Goal: Transaction & Acquisition: Purchase product/service

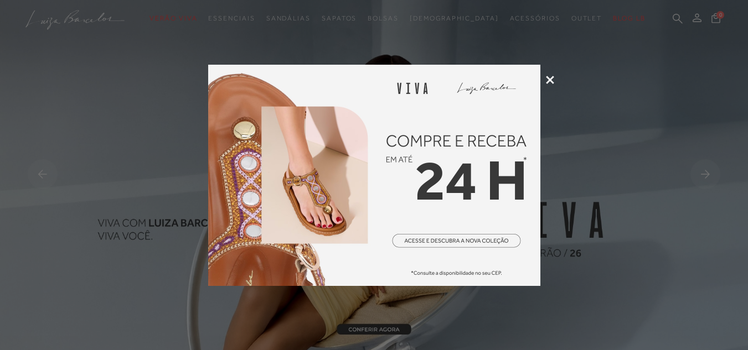
click at [550, 79] on icon at bounding box center [550, 80] width 8 height 8
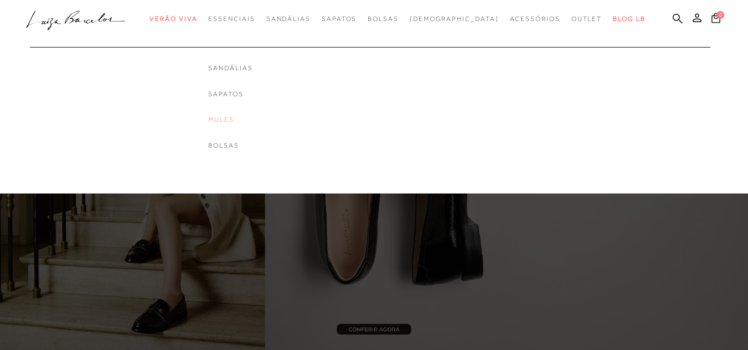
click at [245, 122] on link "Mules" at bounding box center [230, 119] width 44 height 9
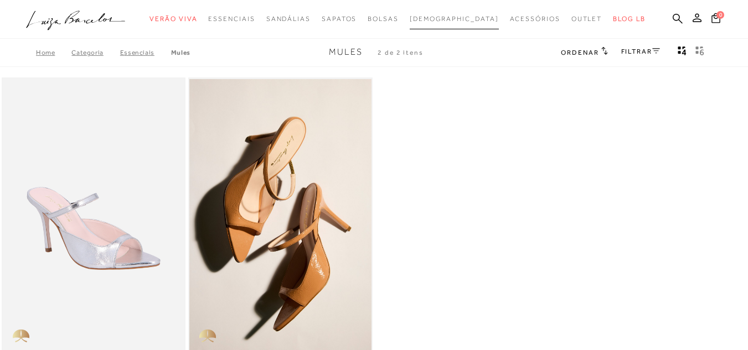
click at [449, 16] on span "[DEMOGRAPHIC_DATA]" at bounding box center [454, 19] width 89 height 8
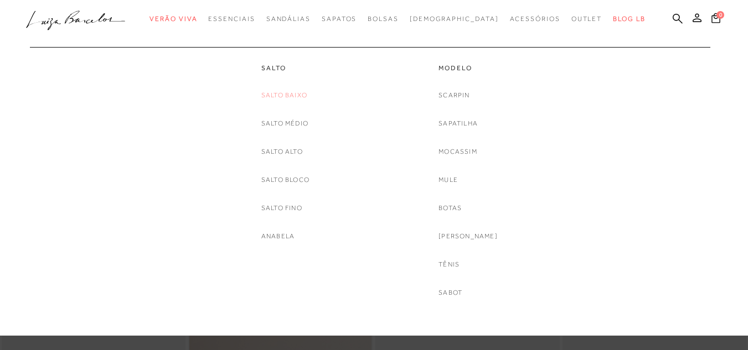
click at [283, 96] on link "Salto Baixo" at bounding box center [284, 96] width 46 height 12
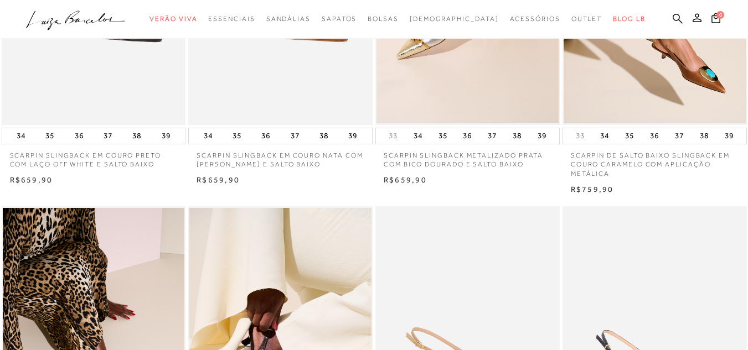
scroll to position [251, 0]
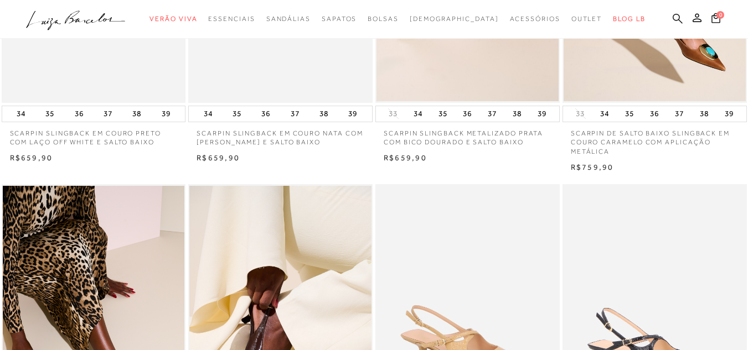
click at [563, 14] on icon at bounding box center [678, 18] width 10 height 10
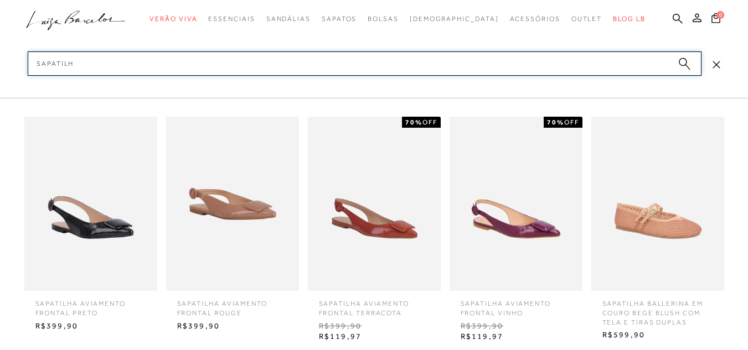
type input "sapatilha"
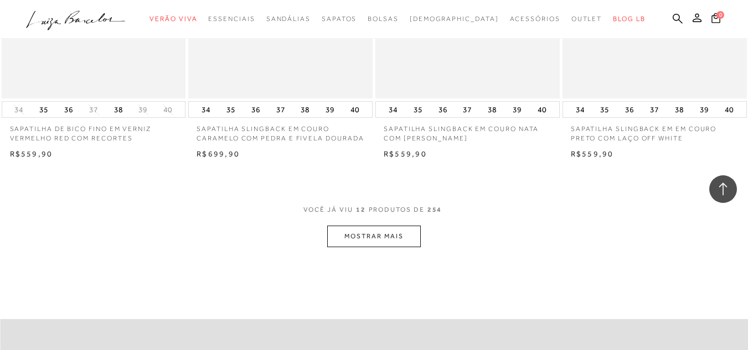
scroll to position [989, 0]
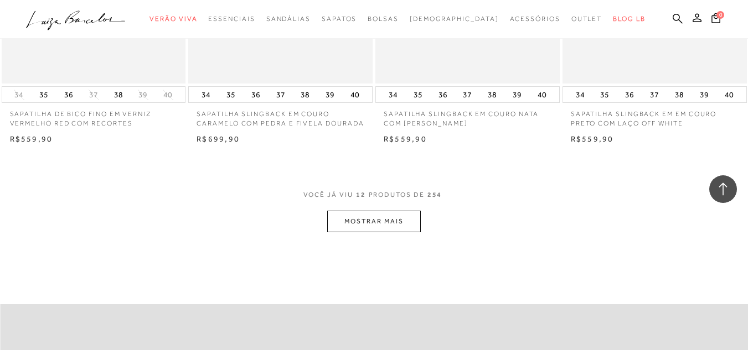
click at [364, 222] on button "MOSTRAR MAIS" at bounding box center [373, 222] width 93 height 22
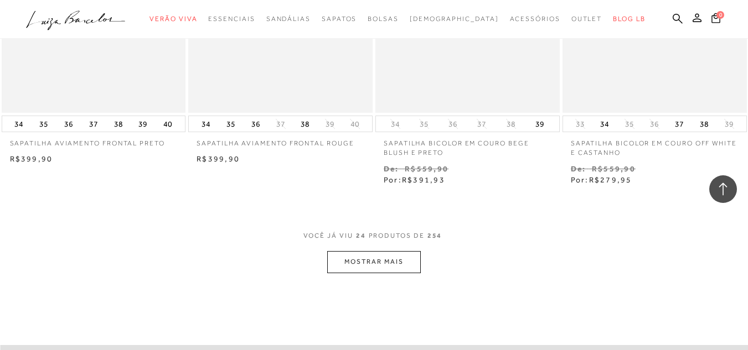
scroll to position [2051, 0]
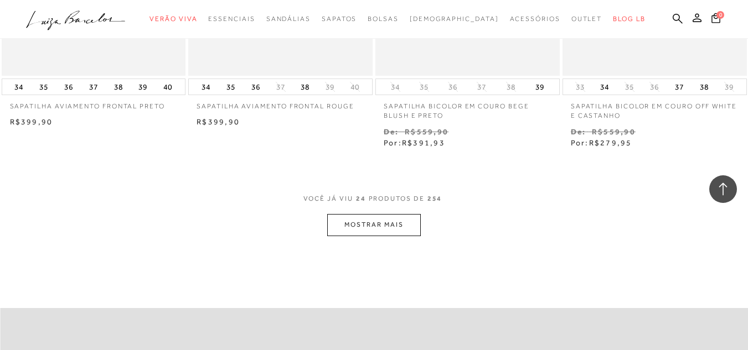
click at [390, 225] on button "MOSTRAR MAIS" at bounding box center [373, 225] width 93 height 22
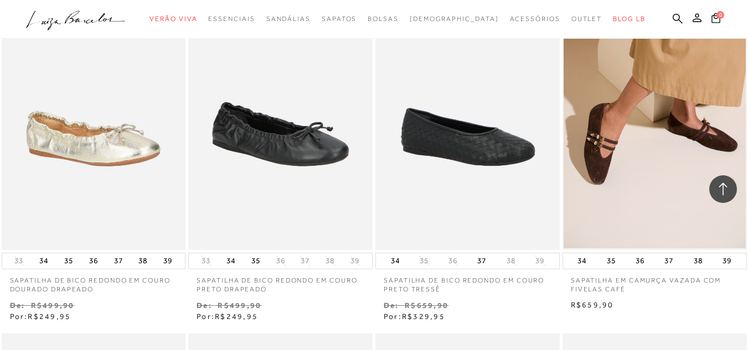
scroll to position [2619, 0]
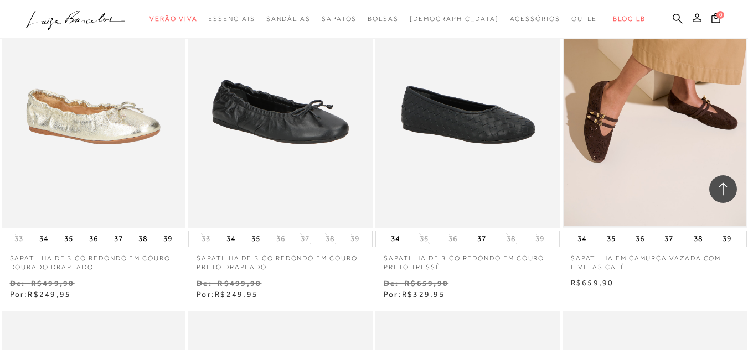
click at [563, 118] on img at bounding box center [654, 89] width 182 height 273
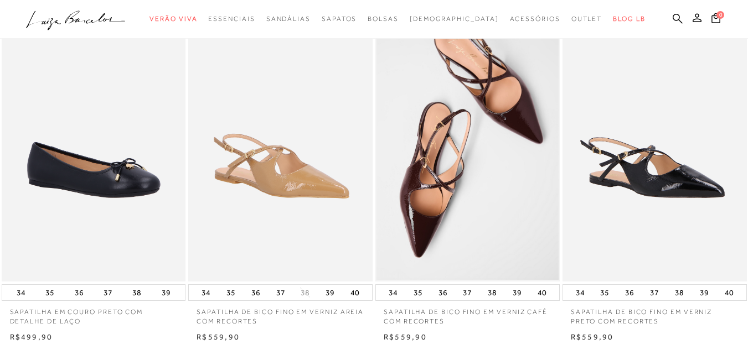
scroll to position [464, 0]
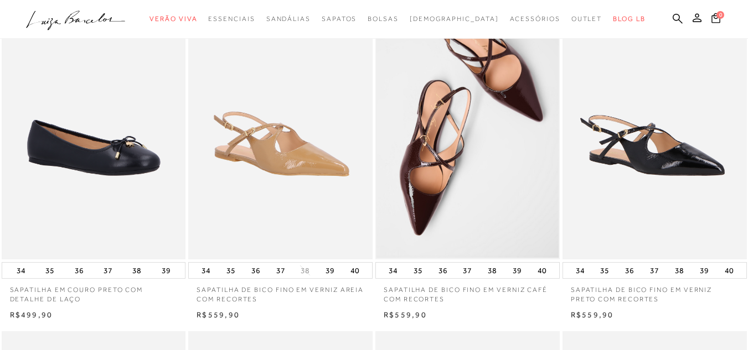
click at [437, 152] on img at bounding box center [467, 121] width 182 height 273
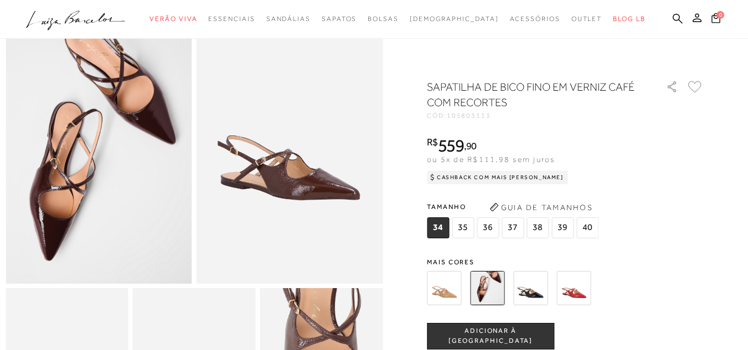
scroll to position [96, 0]
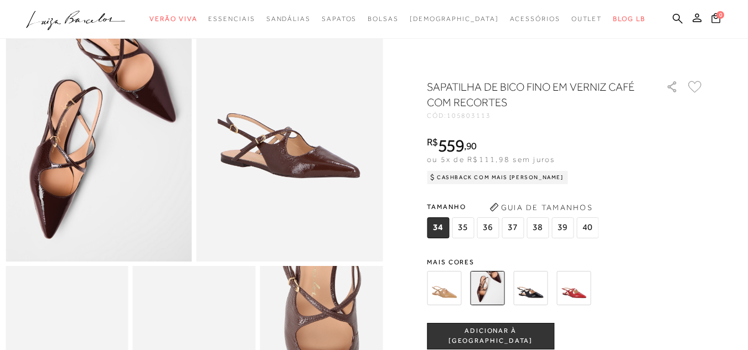
click at [97, 179] on img at bounding box center [99, 122] width 187 height 280
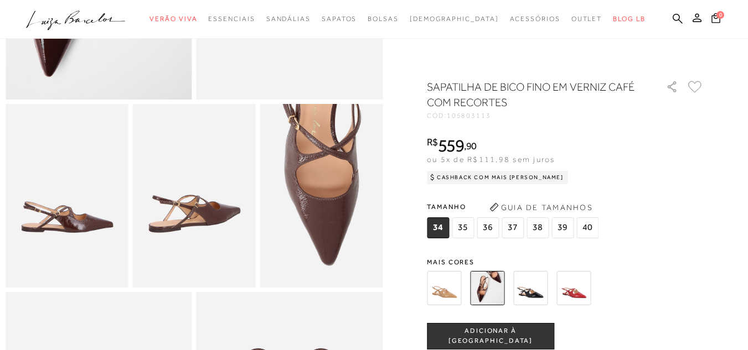
scroll to position [295, 0]
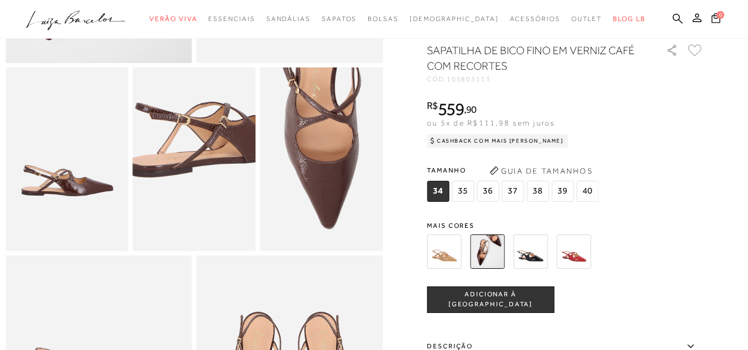
click at [169, 225] on img at bounding box center [218, 103] width 245 height 368
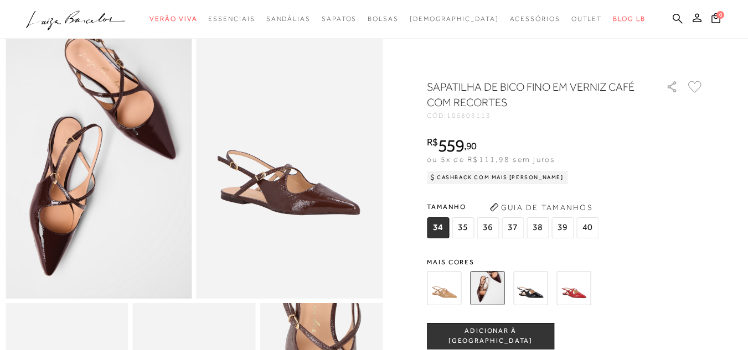
scroll to position [0, 0]
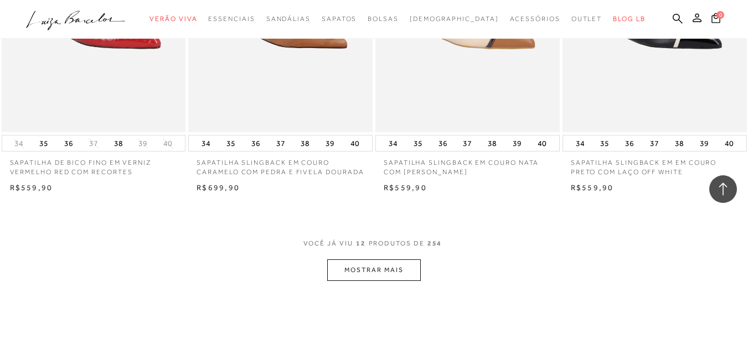
scroll to position [945, 0]
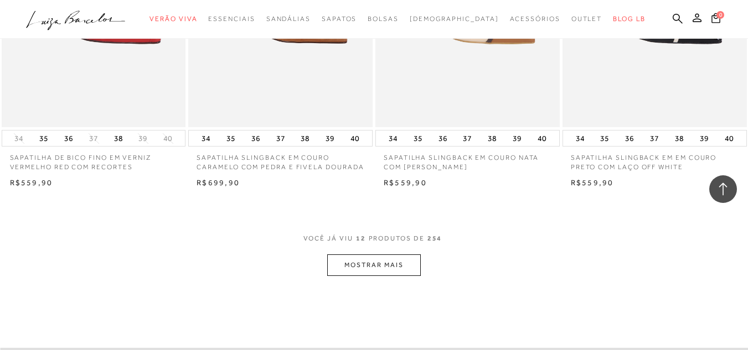
click at [348, 266] on button "MOSTRAR MAIS" at bounding box center [373, 266] width 93 height 22
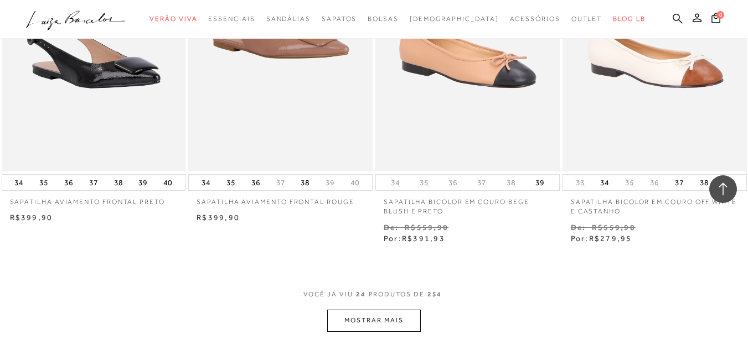
scroll to position [2007, 0]
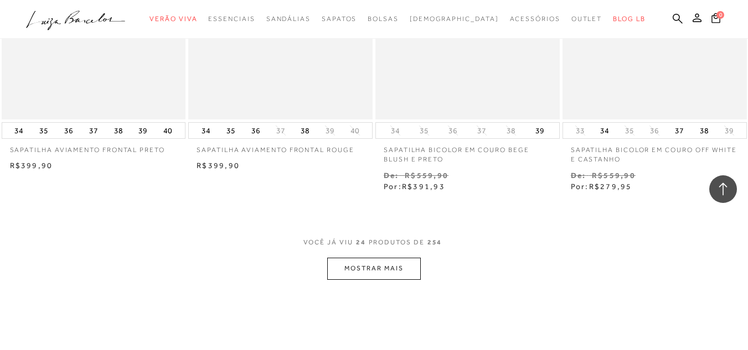
click at [396, 268] on button "MOSTRAR MAIS" at bounding box center [373, 269] width 93 height 22
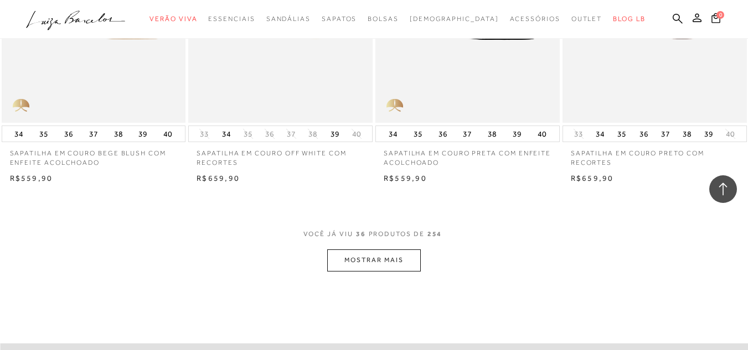
scroll to position [3173, 0]
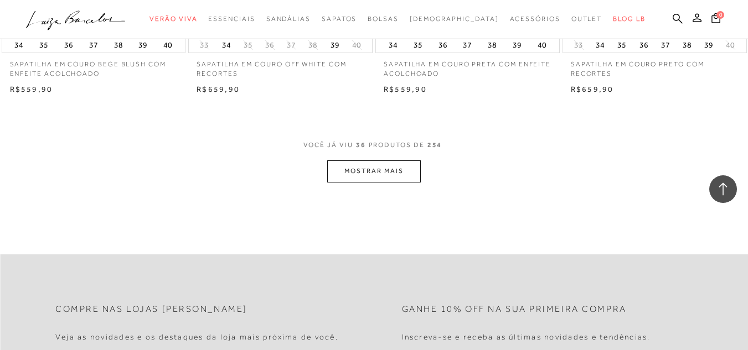
click at [395, 170] on button "MOSTRAR MAIS" at bounding box center [373, 172] width 93 height 22
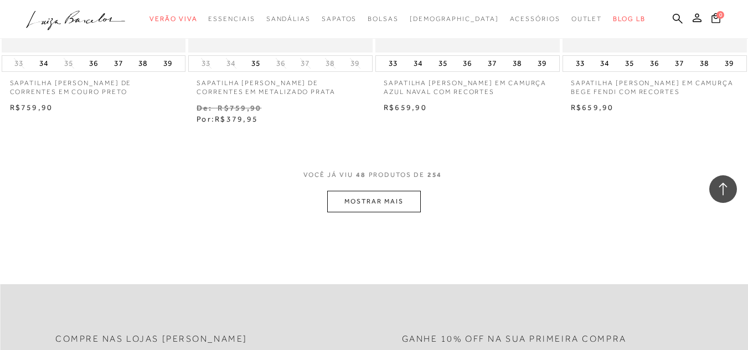
scroll to position [4227, 0]
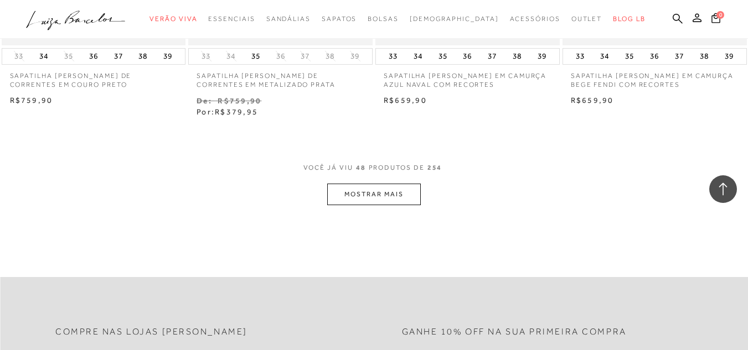
click at [407, 193] on button "MOSTRAR MAIS" at bounding box center [373, 195] width 93 height 22
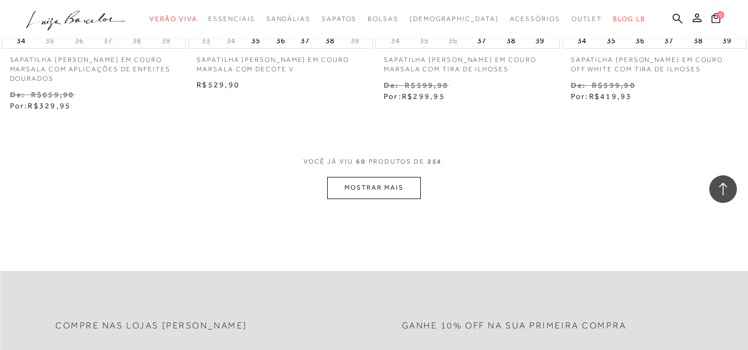
scroll to position [5371, 0]
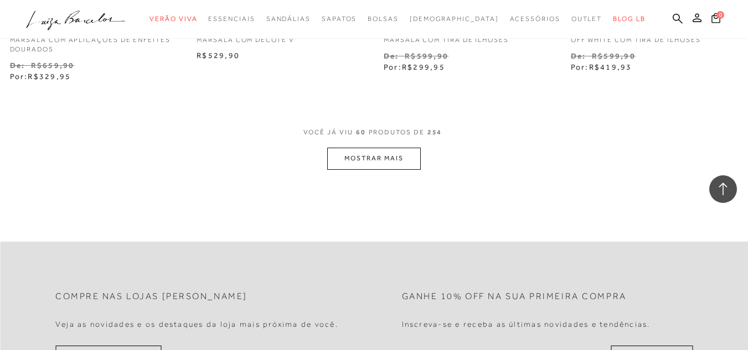
click at [368, 157] on button "MOSTRAR MAIS" at bounding box center [373, 159] width 93 height 22
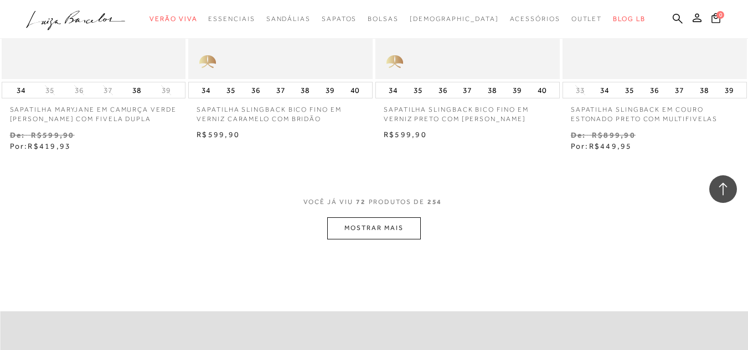
scroll to position [6403, 0]
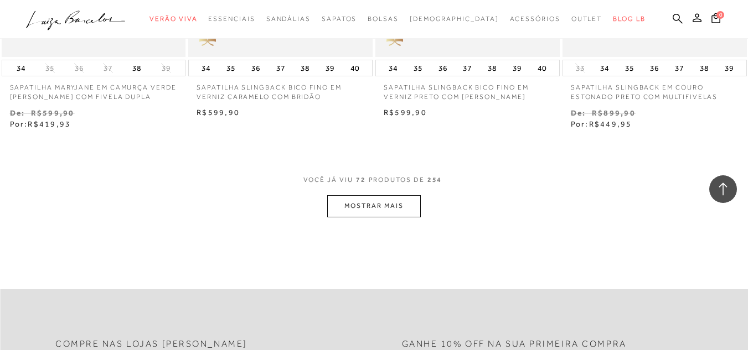
click at [390, 212] on button "MOSTRAR MAIS" at bounding box center [373, 206] width 93 height 22
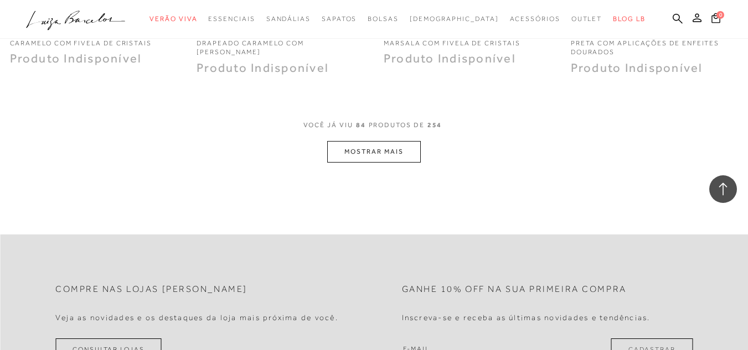
scroll to position [7524, 0]
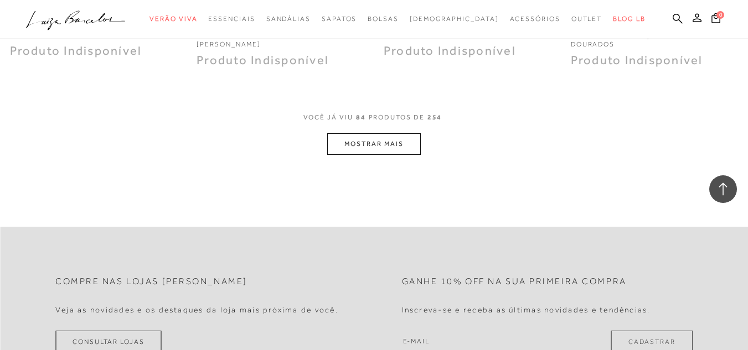
click at [384, 138] on button "MOSTRAR MAIS" at bounding box center [373, 144] width 93 height 22
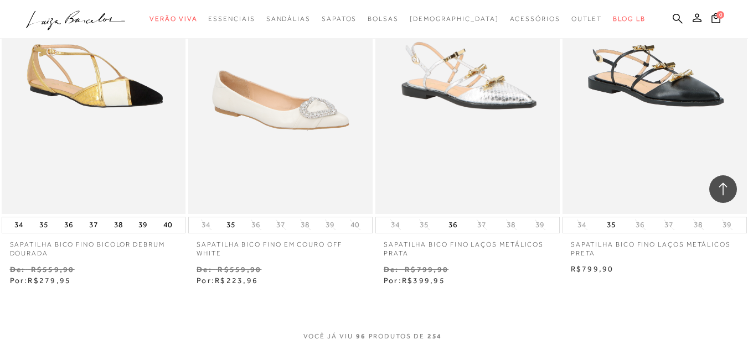
scroll to position [8417, 0]
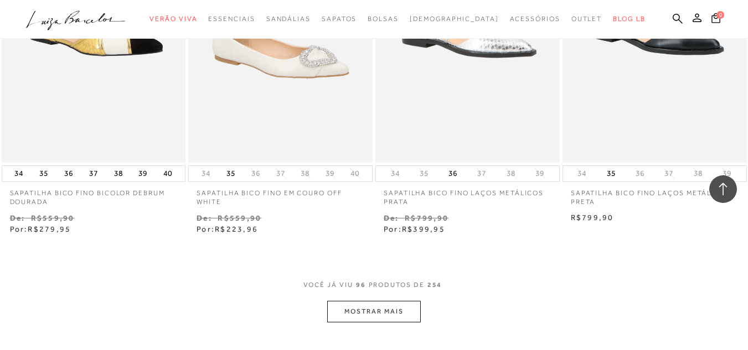
click at [360, 301] on button "MOSTRAR MAIS" at bounding box center [373, 312] width 93 height 22
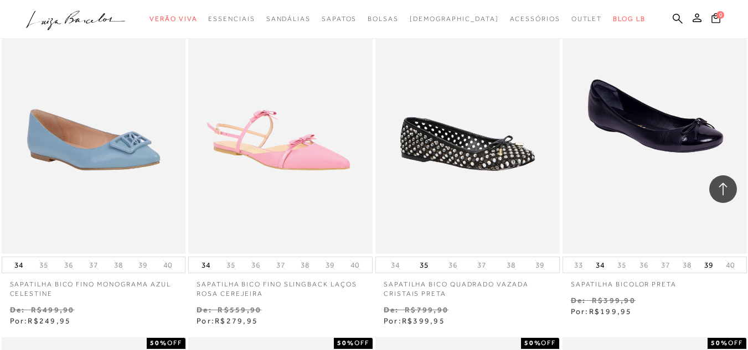
scroll to position [8690, 0]
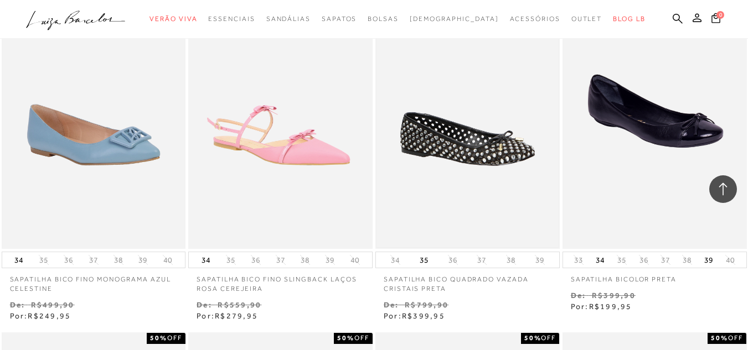
click at [432, 158] on img at bounding box center [467, 111] width 182 height 273
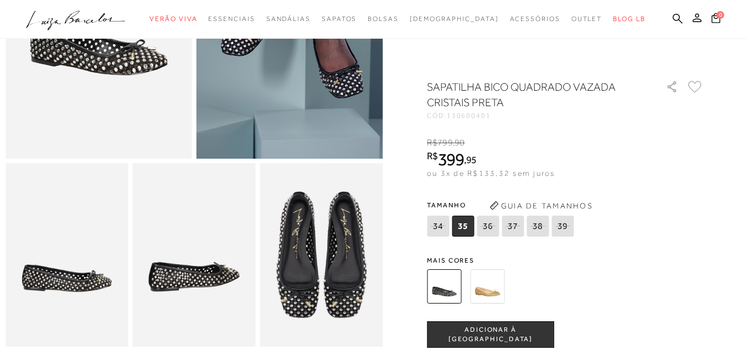
scroll to position [281, 0]
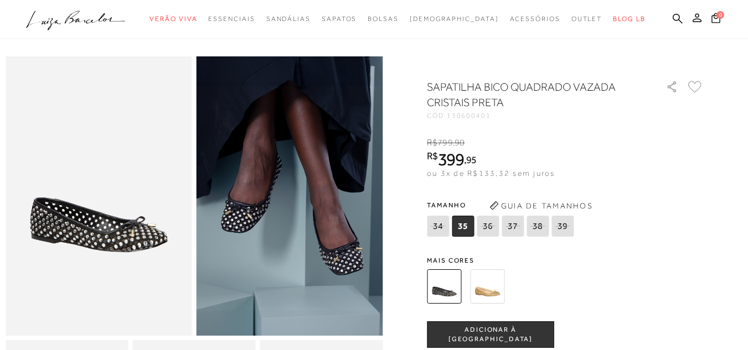
scroll to position [1, 0]
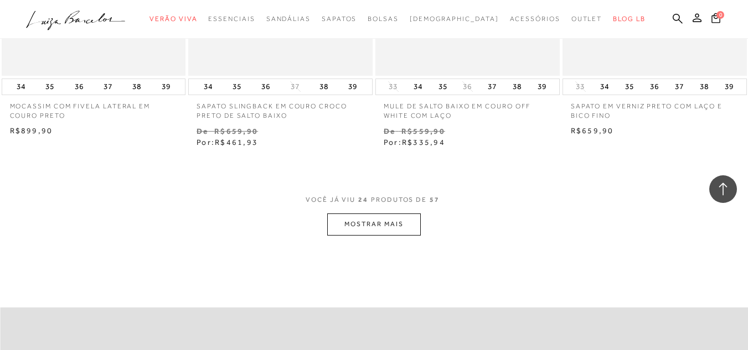
scroll to position [2073, 0]
click at [386, 233] on button "MOSTRAR MAIS" at bounding box center [373, 224] width 93 height 22
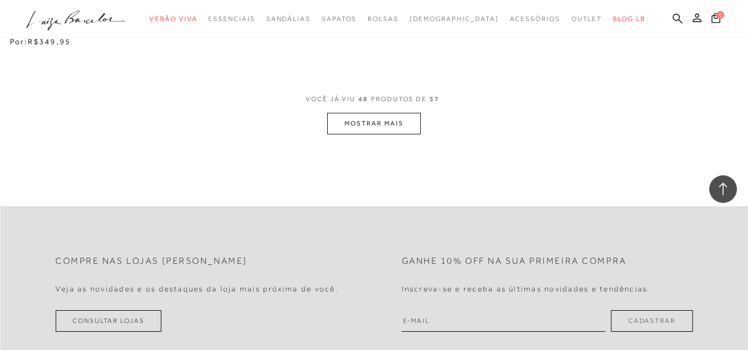
scroll to position [4374, 0]
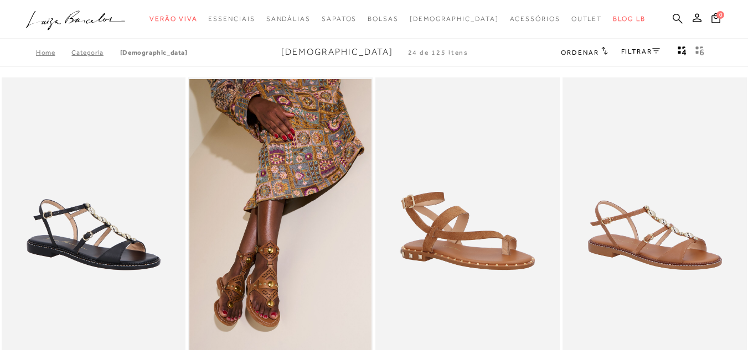
click at [673, 15] on icon at bounding box center [678, 18] width 10 height 10
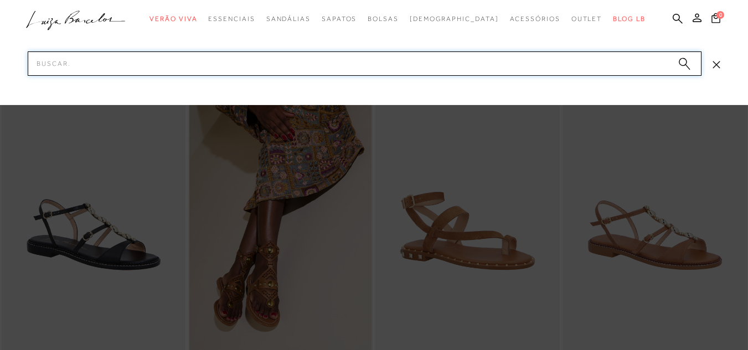
click at [144, 63] on input "Pesquisar" at bounding box center [365, 63] width 674 height 24
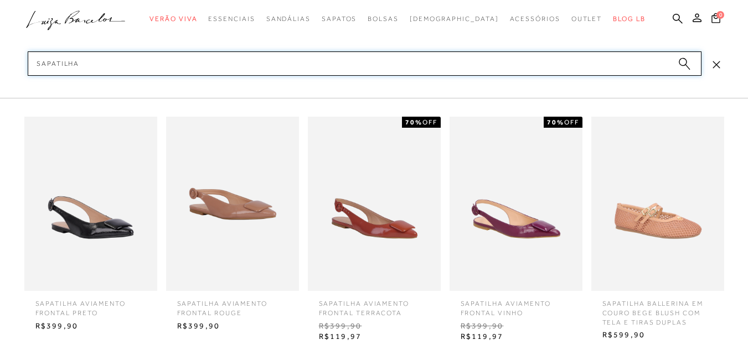
type input "sapatilhas"
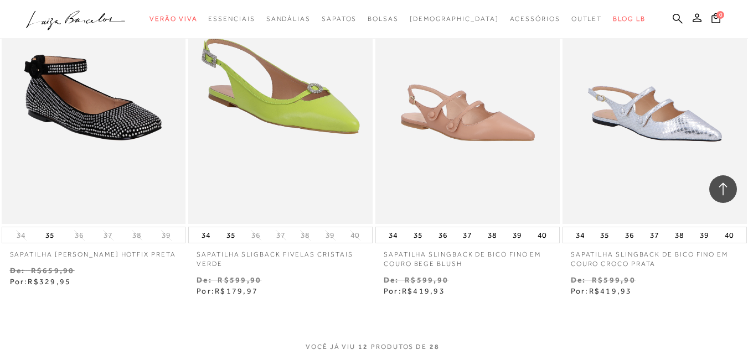
scroll to position [878, 0]
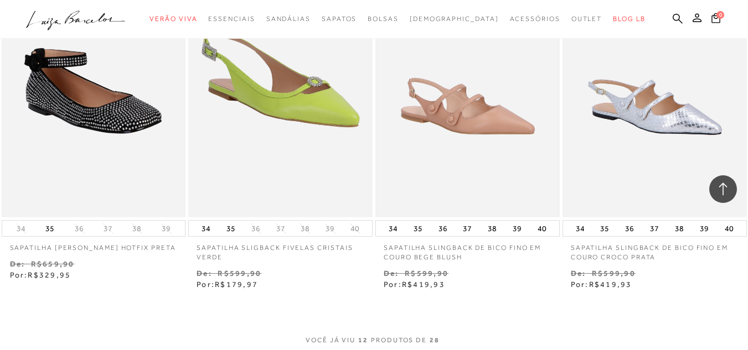
click at [462, 119] on img at bounding box center [467, 79] width 182 height 273
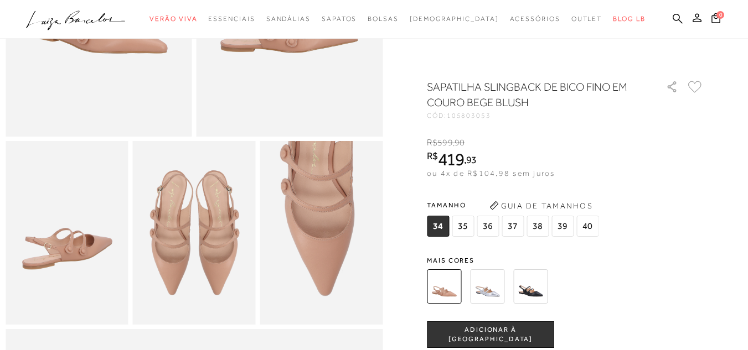
scroll to position [258, 0]
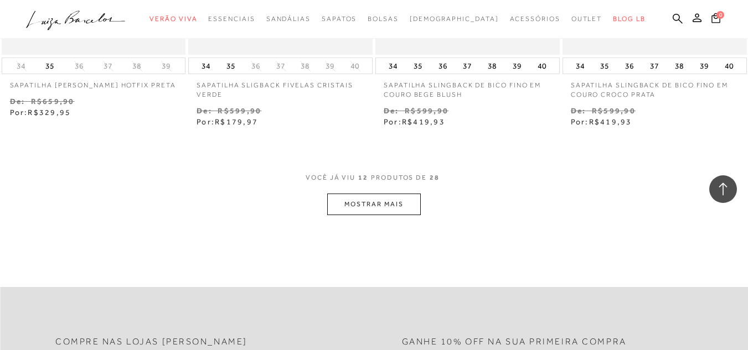
scroll to position [1078, 0]
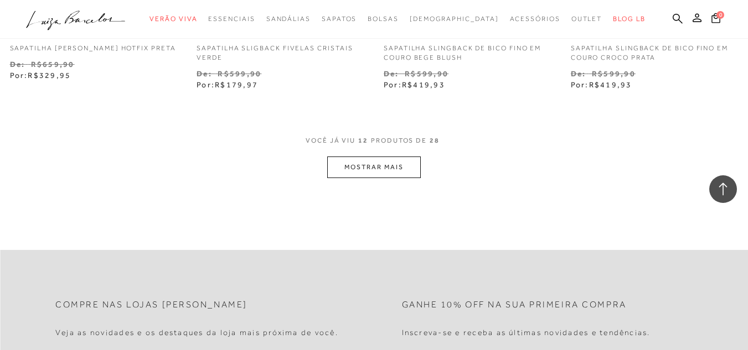
click at [397, 169] on button "MOSTRAR MAIS" at bounding box center [373, 168] width 93 height 22
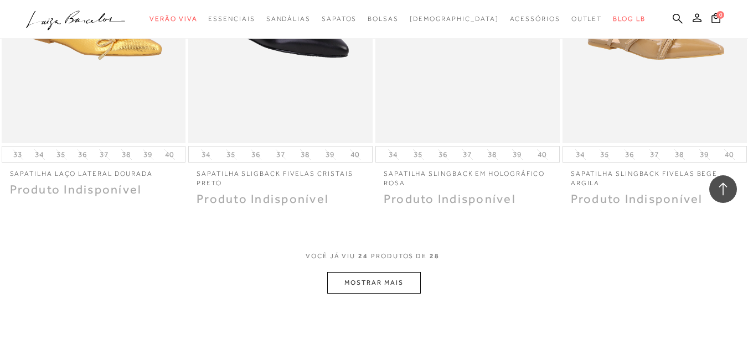
scroll to position [2081, 0]
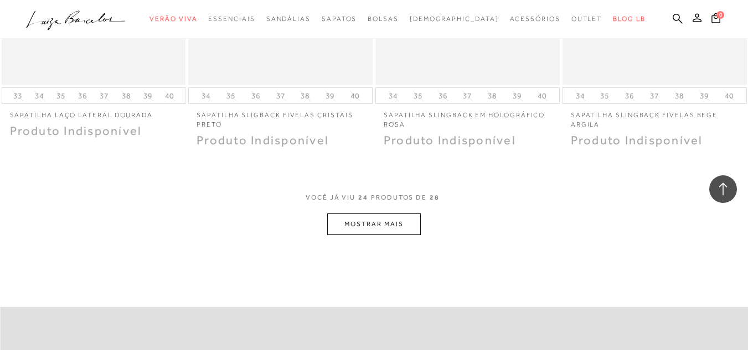
click at [390, 229] on button "MOSTRAR MAIS" at bounding box center [373, 225] width 93 height 22
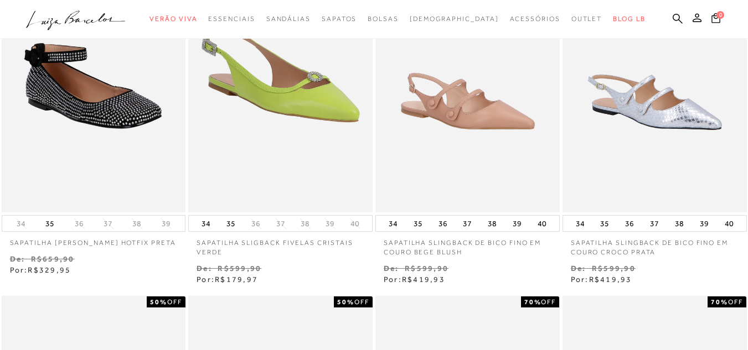
scroll to position [0, 0]
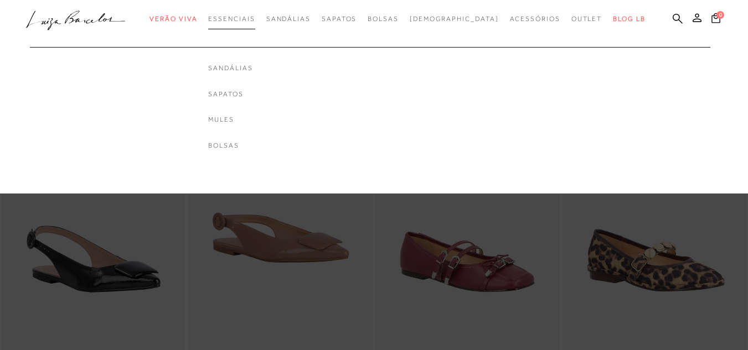
click at [255, 16] on span "Essenciais" at bounding box center [231, 19] width 46 height 8
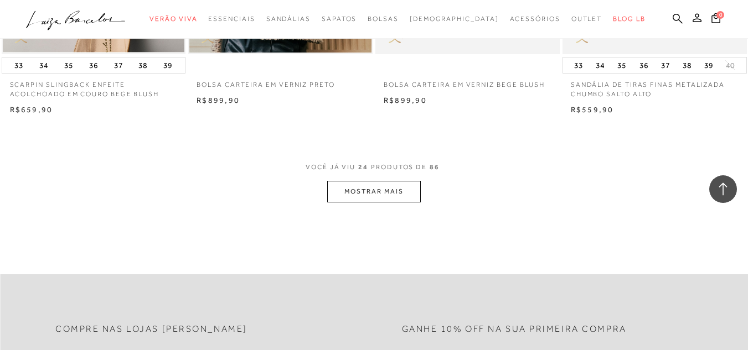
scroll to position [2087, 0]
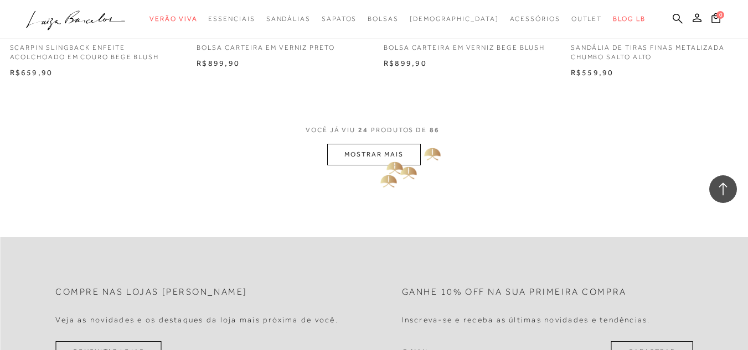
click at [389, 154] on button "MOSTRAR MAIS" at bounding box center [373, 155] width 93 height 22
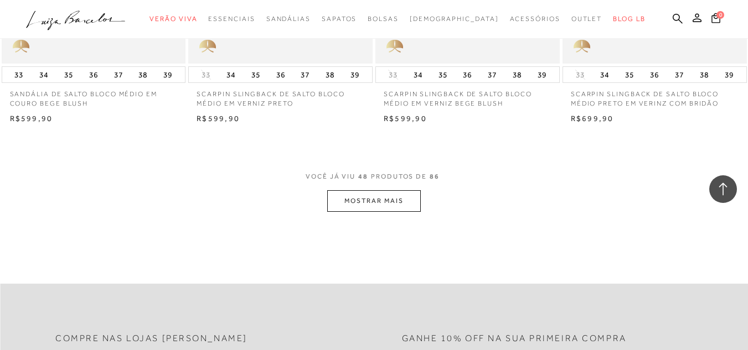
scroll to position [4146, 0]
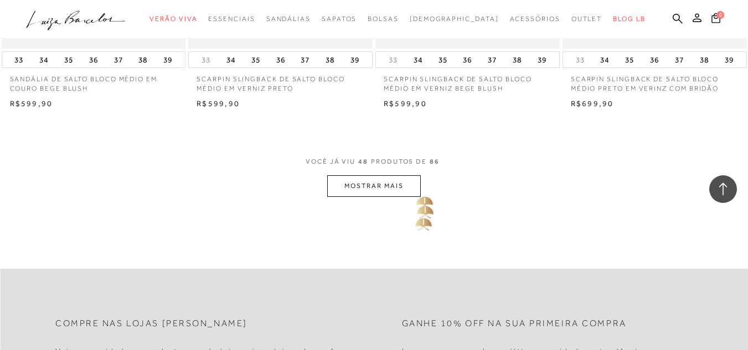
click at [416, 185] on button "MOSTRAR MAIS" at bounding box center [373, 186] width 93 height 22
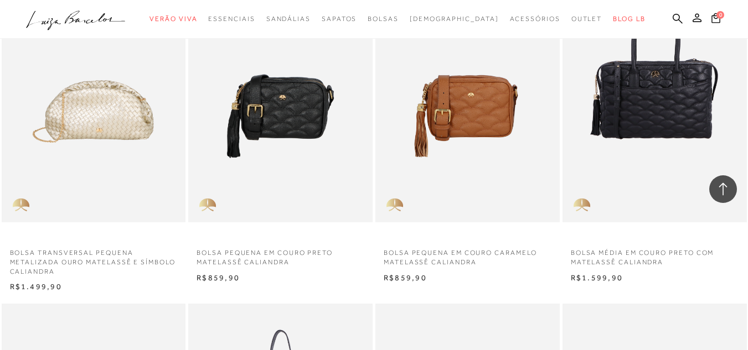
scroll to position [5377, 0]
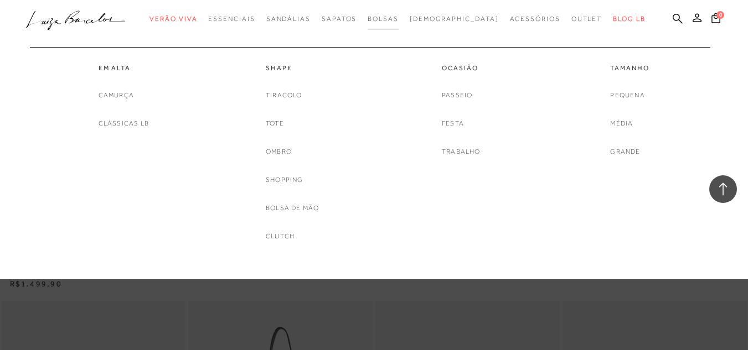
click at [399, 23] on link "Bolsas" at bounding box center [383, 19] width 31 height 20
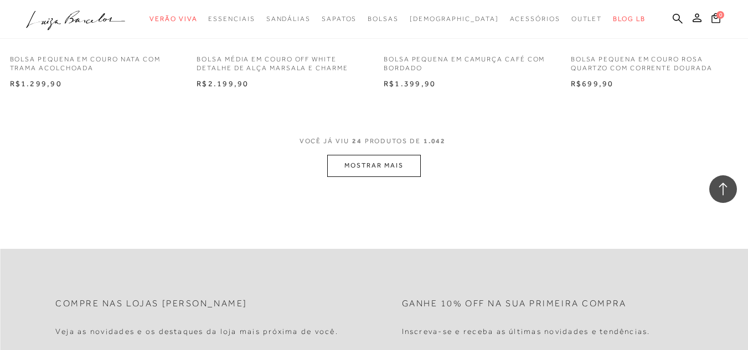
scroll to position [2117, 0]
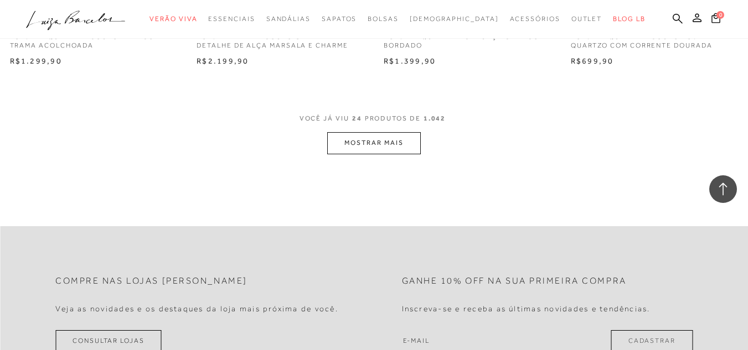
click at [388, 143] on button "MOSTRAR MAIS" at bounding box center [373, 143] width 93 height 22
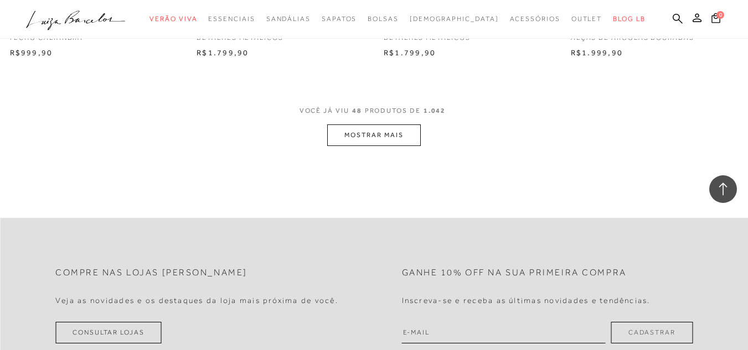
scroll to position [4264, 0]
